Goal: Task Accomplishment & Management: Complete application form

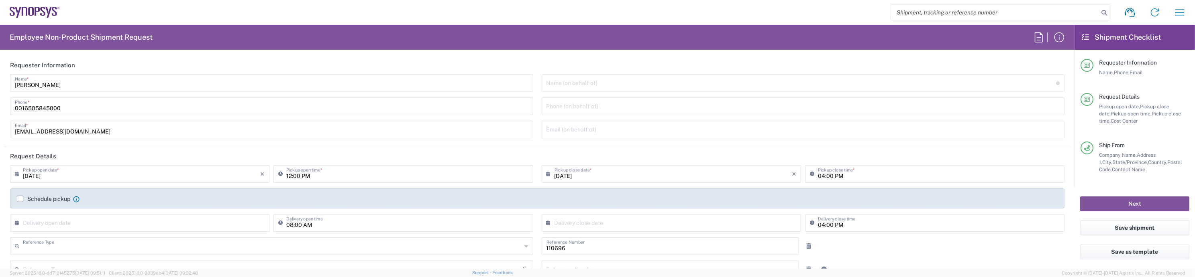
type input "Department"
type input "Delivered at Place"
type input "US01, FAC, SAFETY & 110696"
type input "[GEOGRAPHIC_DATA]"
type input "[US_STATE]"
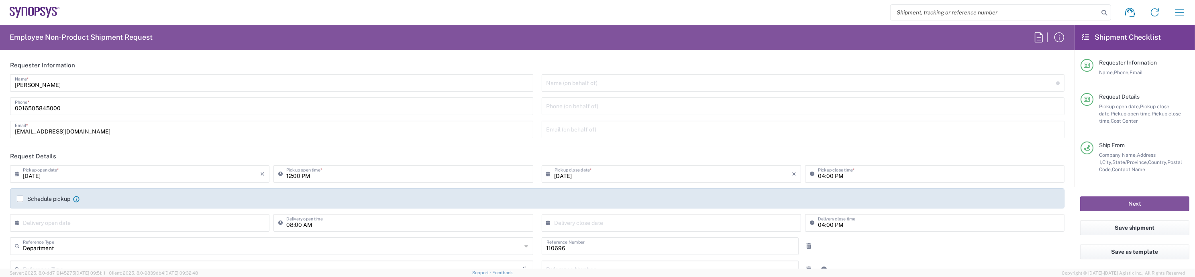
type input "[GEOGRAPHIC_DATA]"
type input "Headquarters USSV"
drag, startPoint x: 518, startPoint y: 0, endPoint x: 803, endPoint y: 13, distance: 285.3
click at [803, 13] on div "Shipment request Shipment tracking Employee non-product shipment request My shi…" at bounding box center [626, 12] width 1132 height 19
